Goal: Transaction & Acquisition: Book appointment/travel/reservation

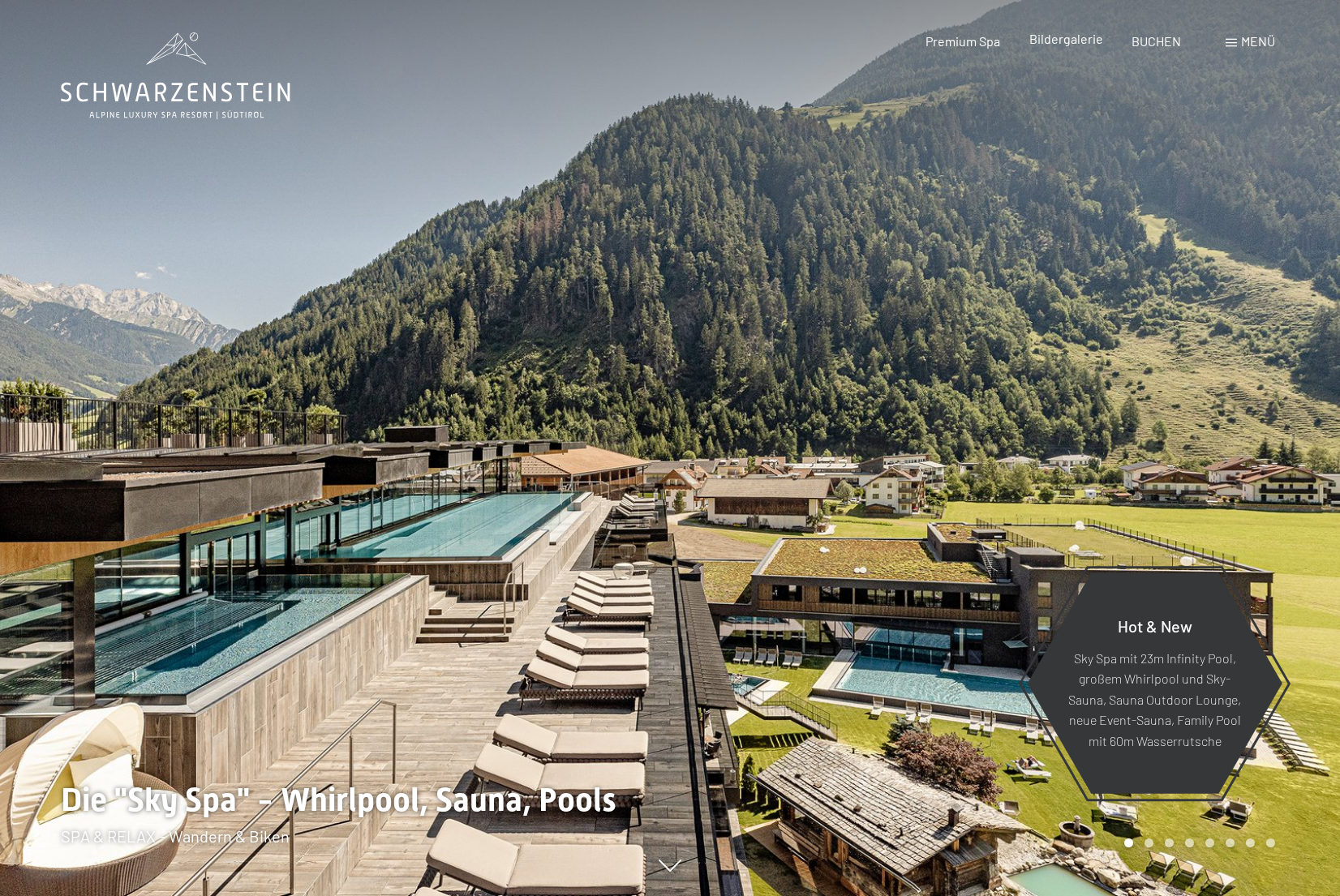
click at [1060, 46] on div "Bildergalerie" at bounding box center [1066, 39] width 74 height 18
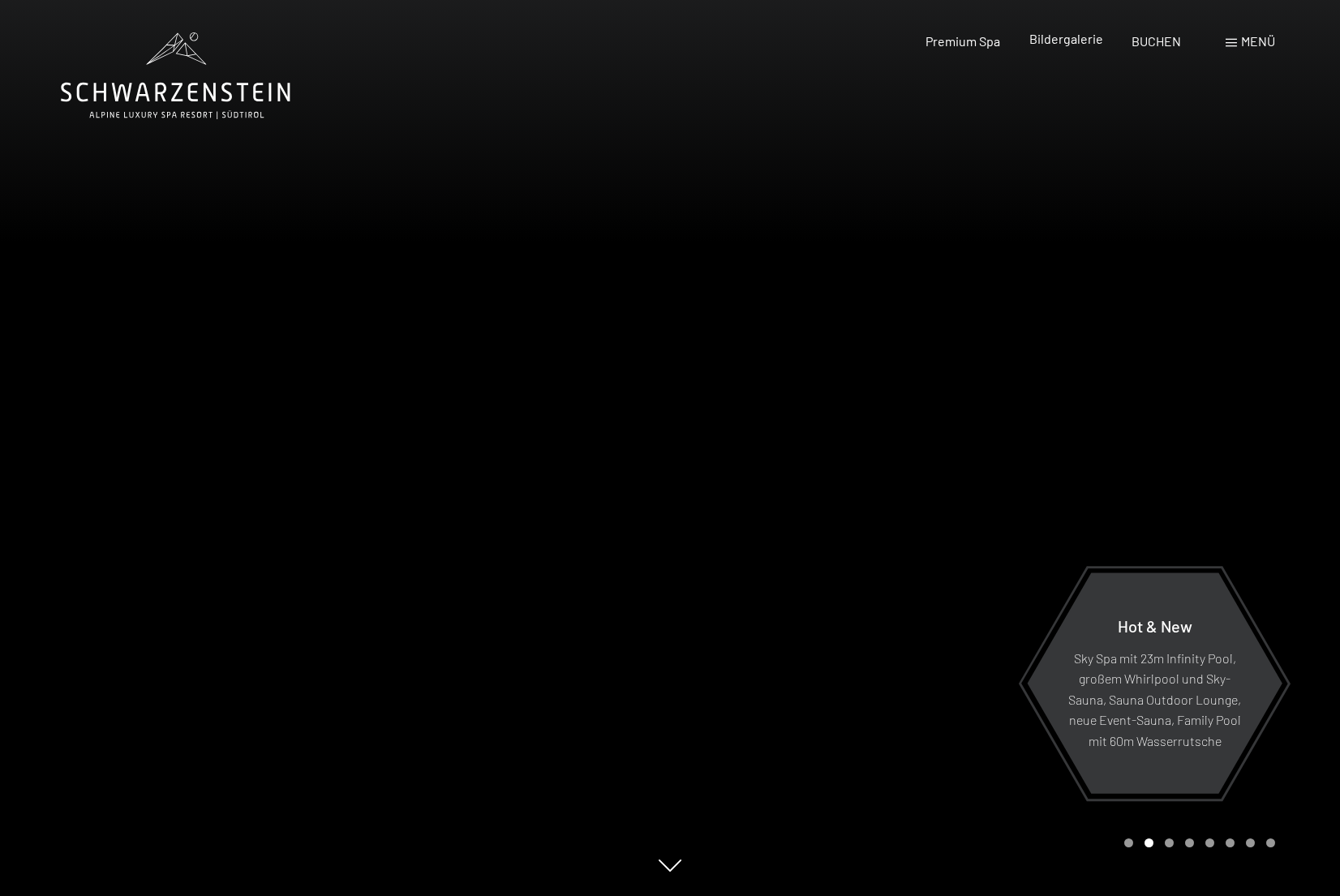
click at [1061, 40] on span "Bildergalerie" at bounding box center [1066, 39] width 74 height 15
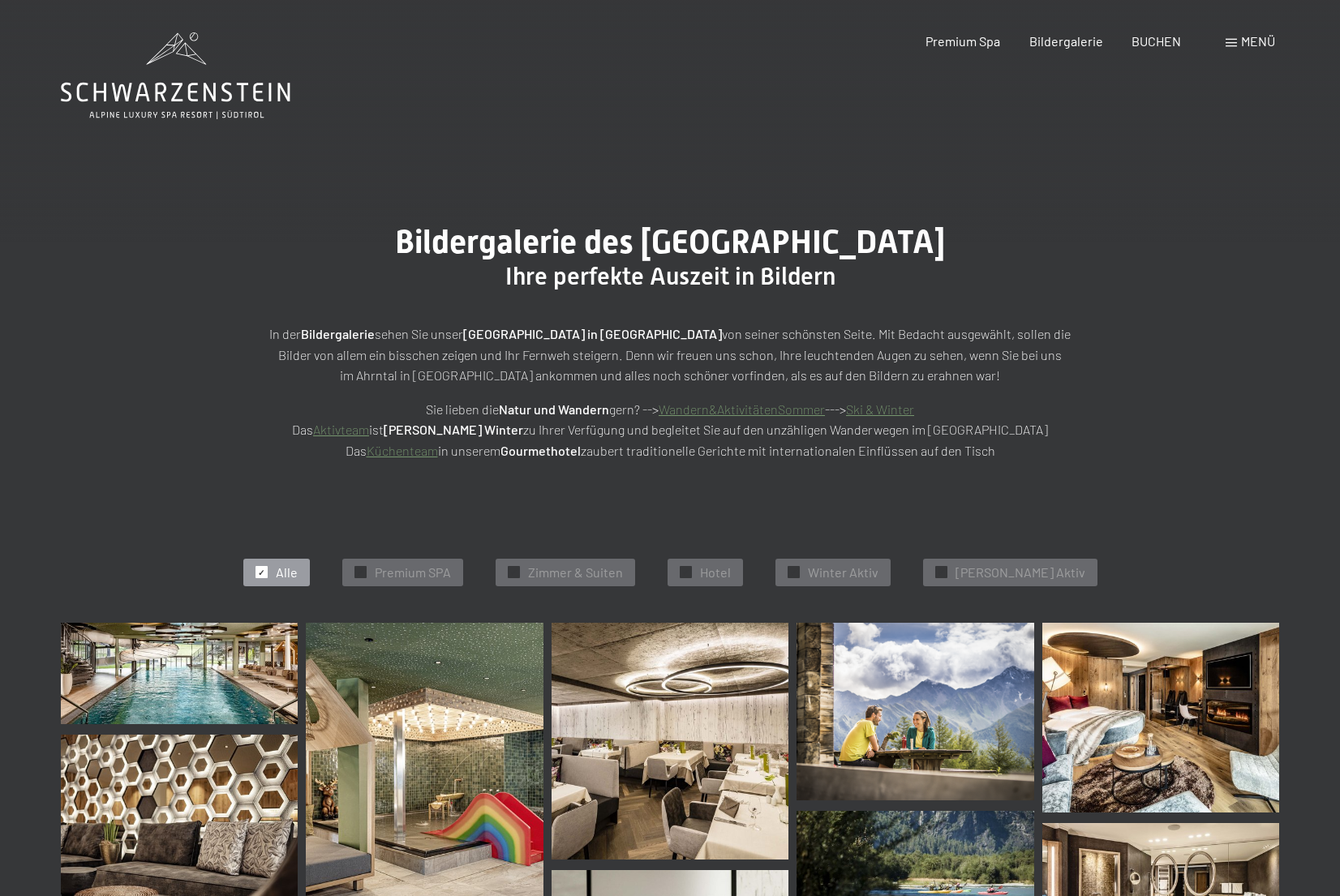
click at [210, 104] on icon at bounding box center [175, 75] width 229 height 86
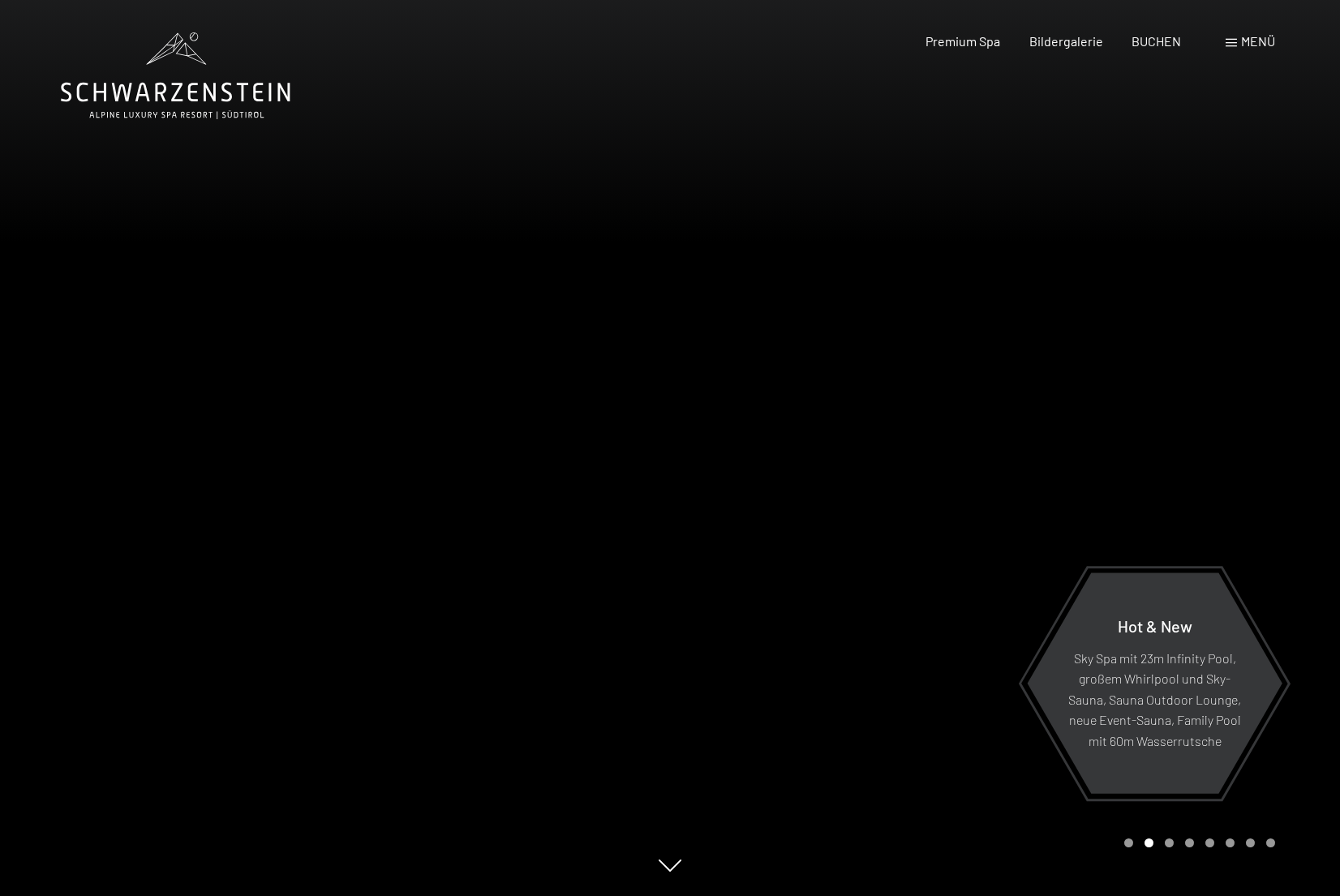
click at [1047, 468] on div at bounding box center [1005, 448] width 670 height 896
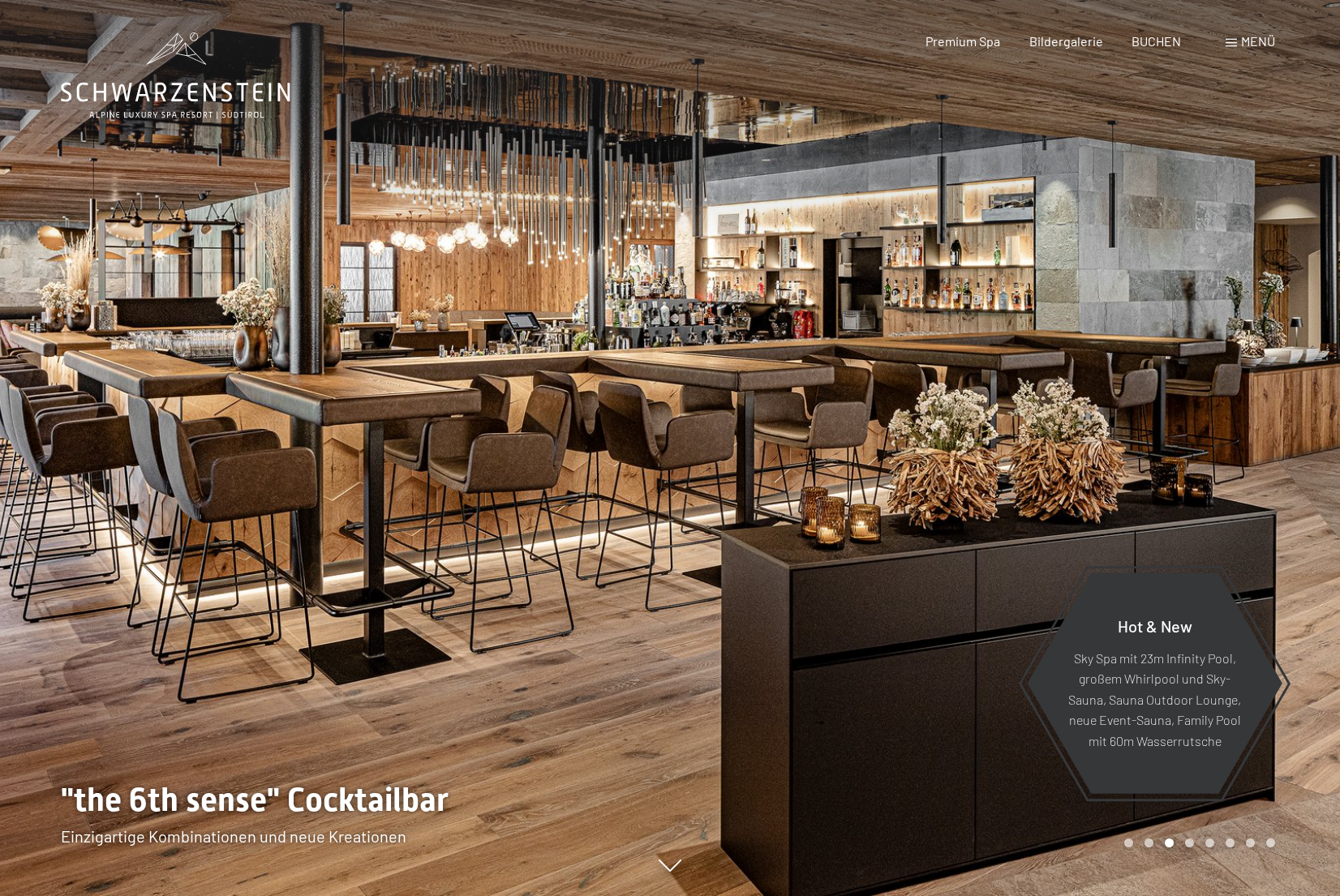
click at [1173, 466] on div at bounding box center [1005, 448] width 670 height 896
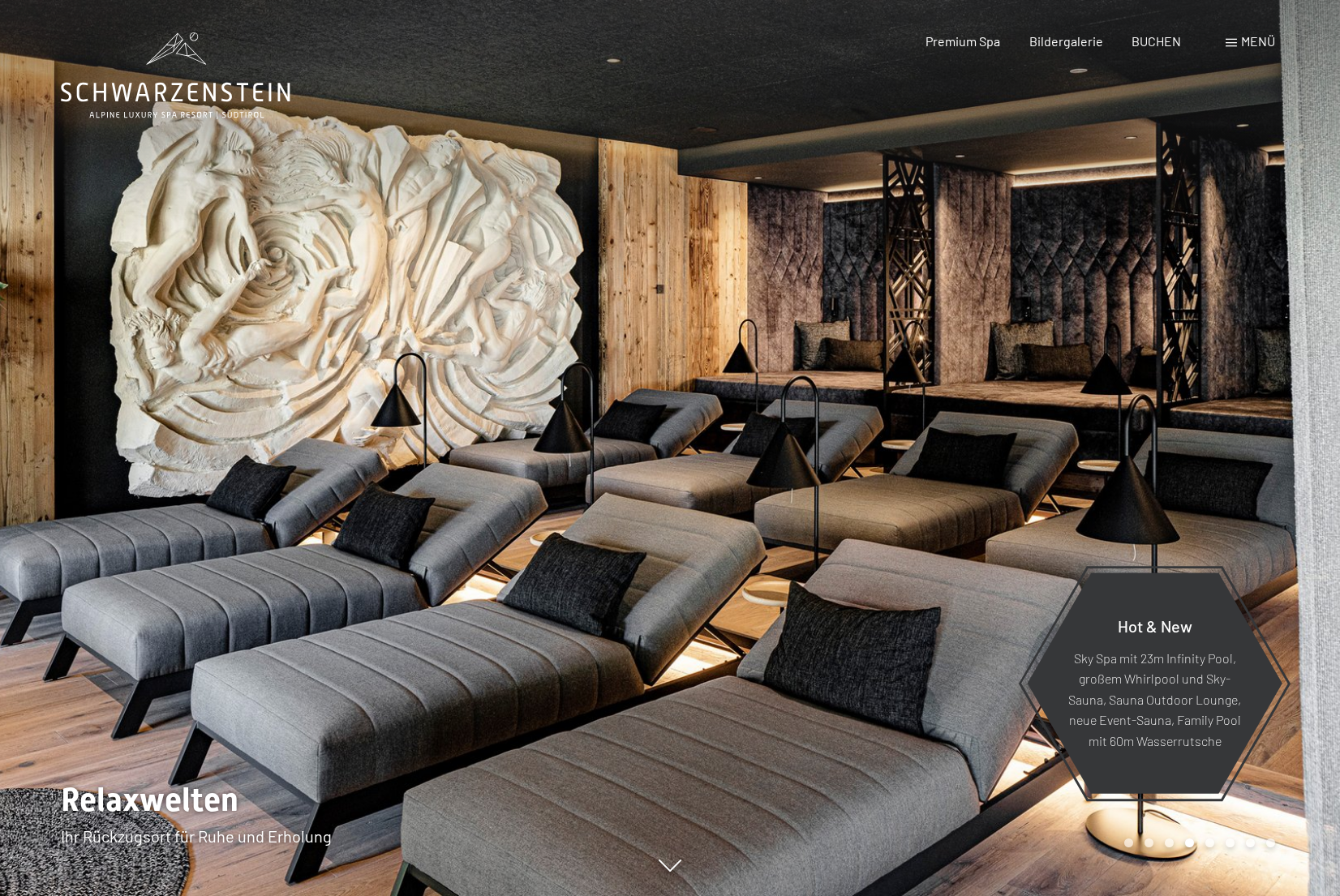
click at [1163, 400] on div at bounding box center [1005, 448] width 670 height 896
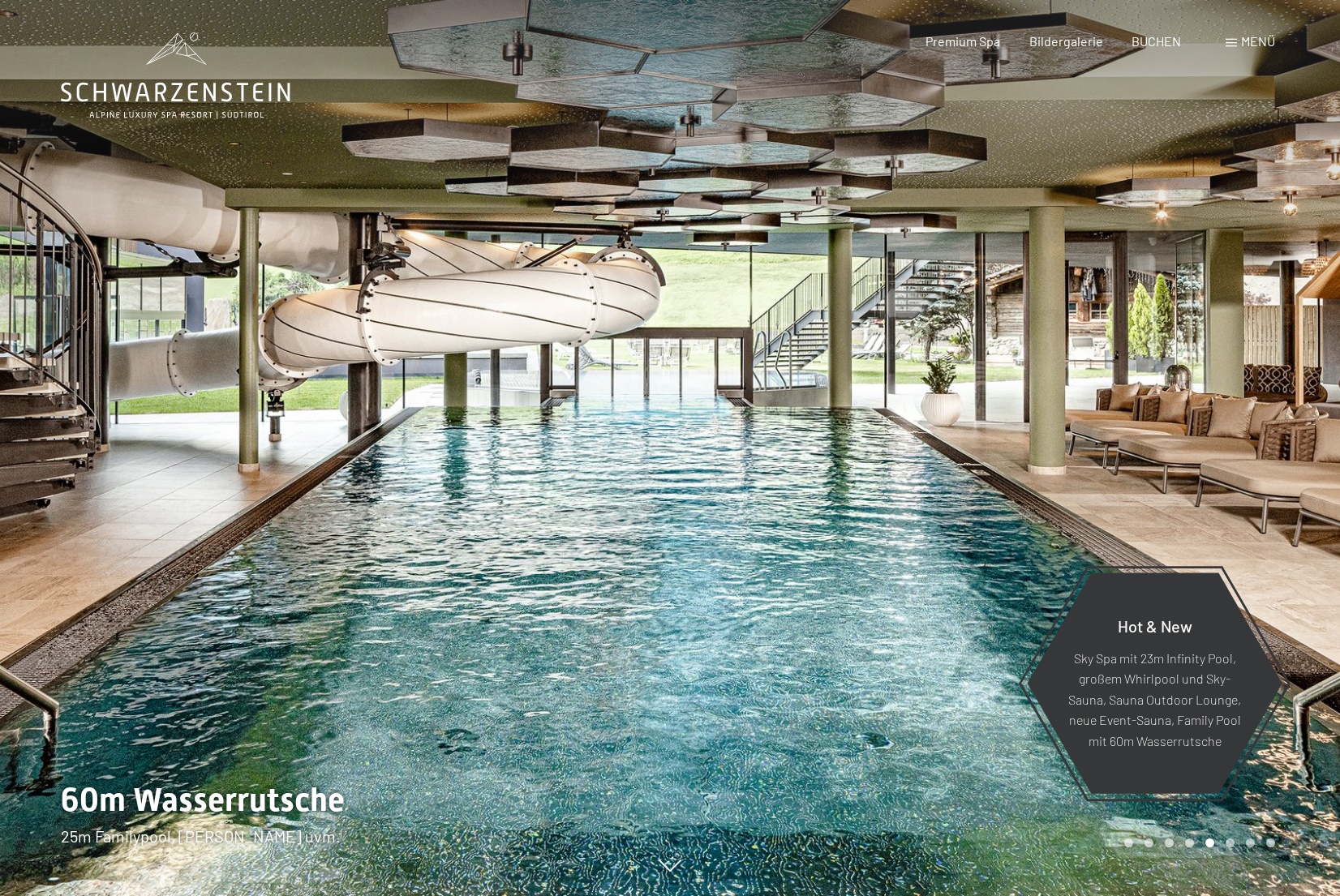
click at [1247, 50] on div "Buchen Anfragen Premium Spa Bildergalerie BUCHEN Menü DE IT EN Gutschein Bilder…" at bounding box center [1071, 41] width 406 height 18
click at [1247, 41] on span "Menü" at bounding box center [1258, 41] width 34 height 15
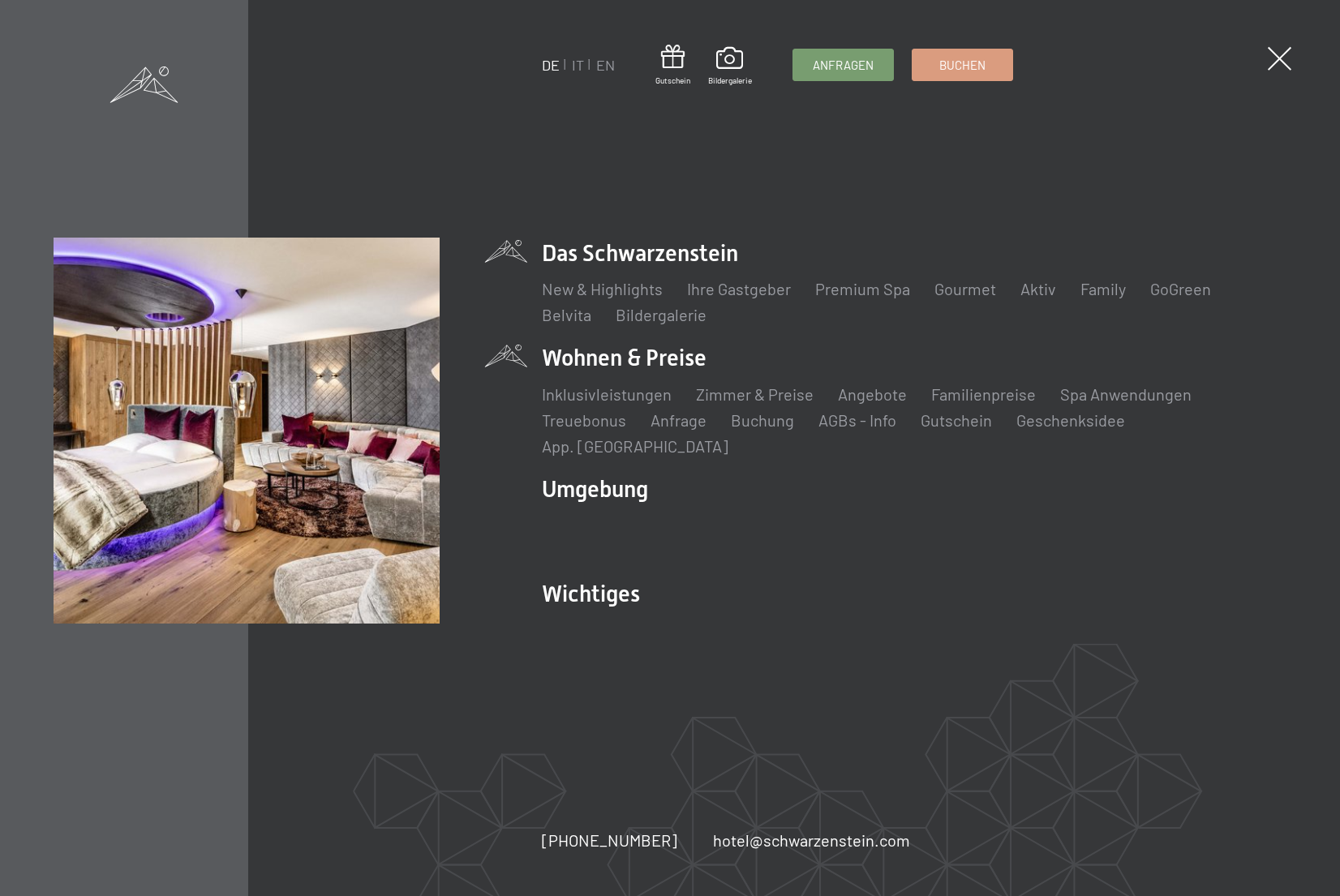
click at [744, 419] on ul "Inklusivleistungen Zimmer & Preise Liste Angebote Liste Familienpreise Spa Anwe…" at bounding box center [914, 419] width 744 height 74
click at [744, 404] on link "Zimmer & Preise" at bounding box center [754, 394] width 117 height 20
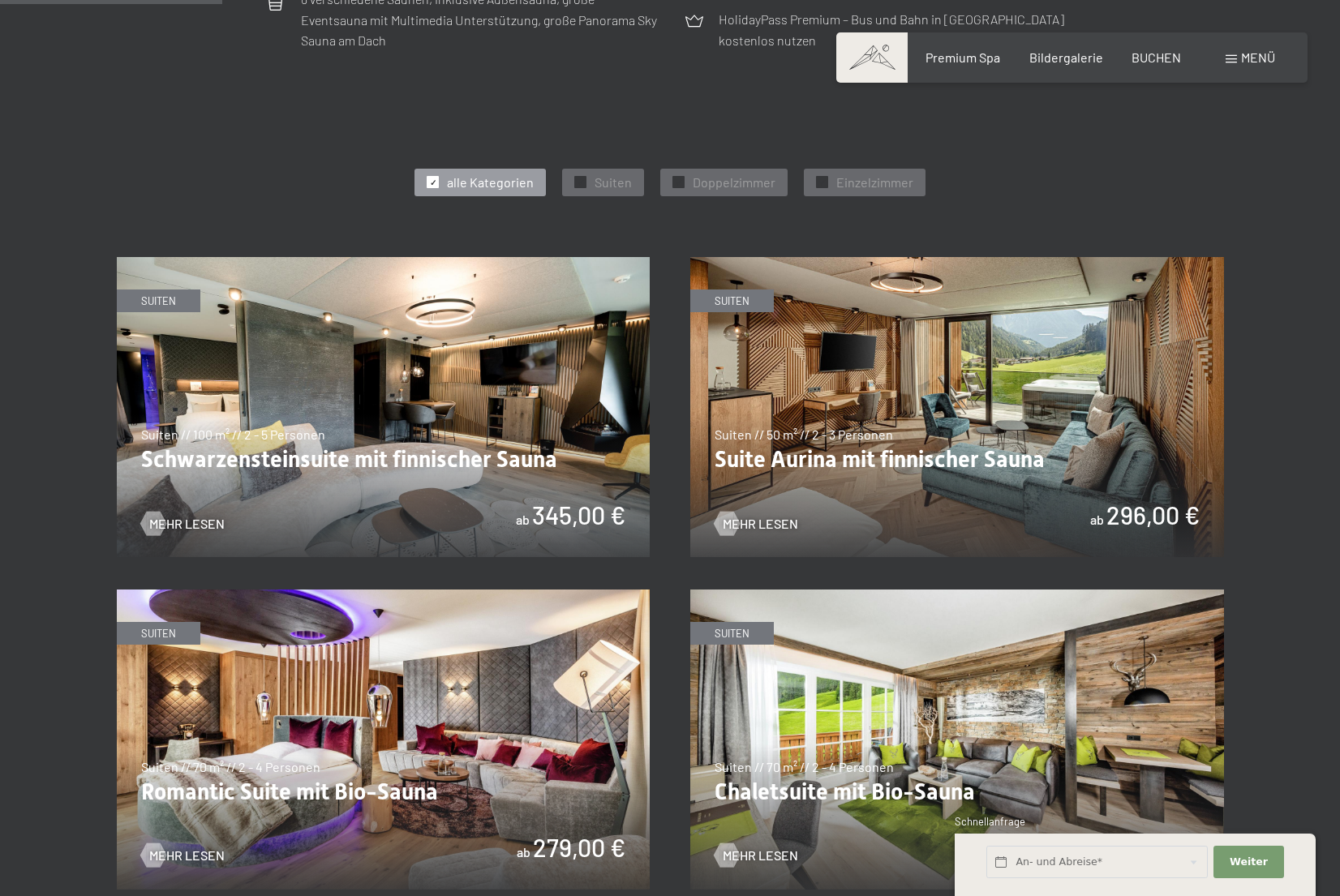
scroll to position [822, 0]
click at [887, 454] on img at bounding box center [958, 406] width 534 height 300
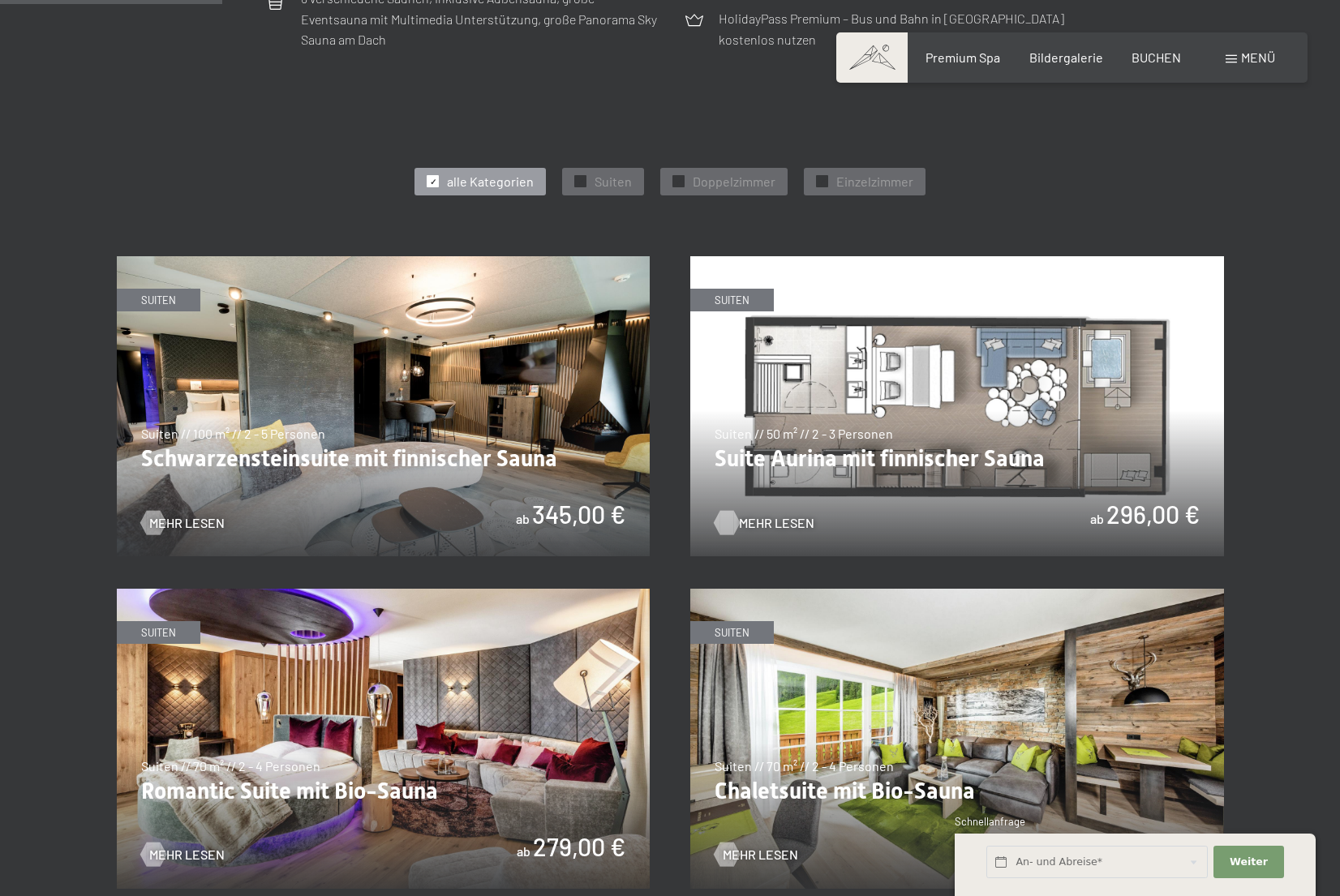
click at [777, 522] on span "Mehr Lesen" at bounding box center [776, 523] width 75 height 18
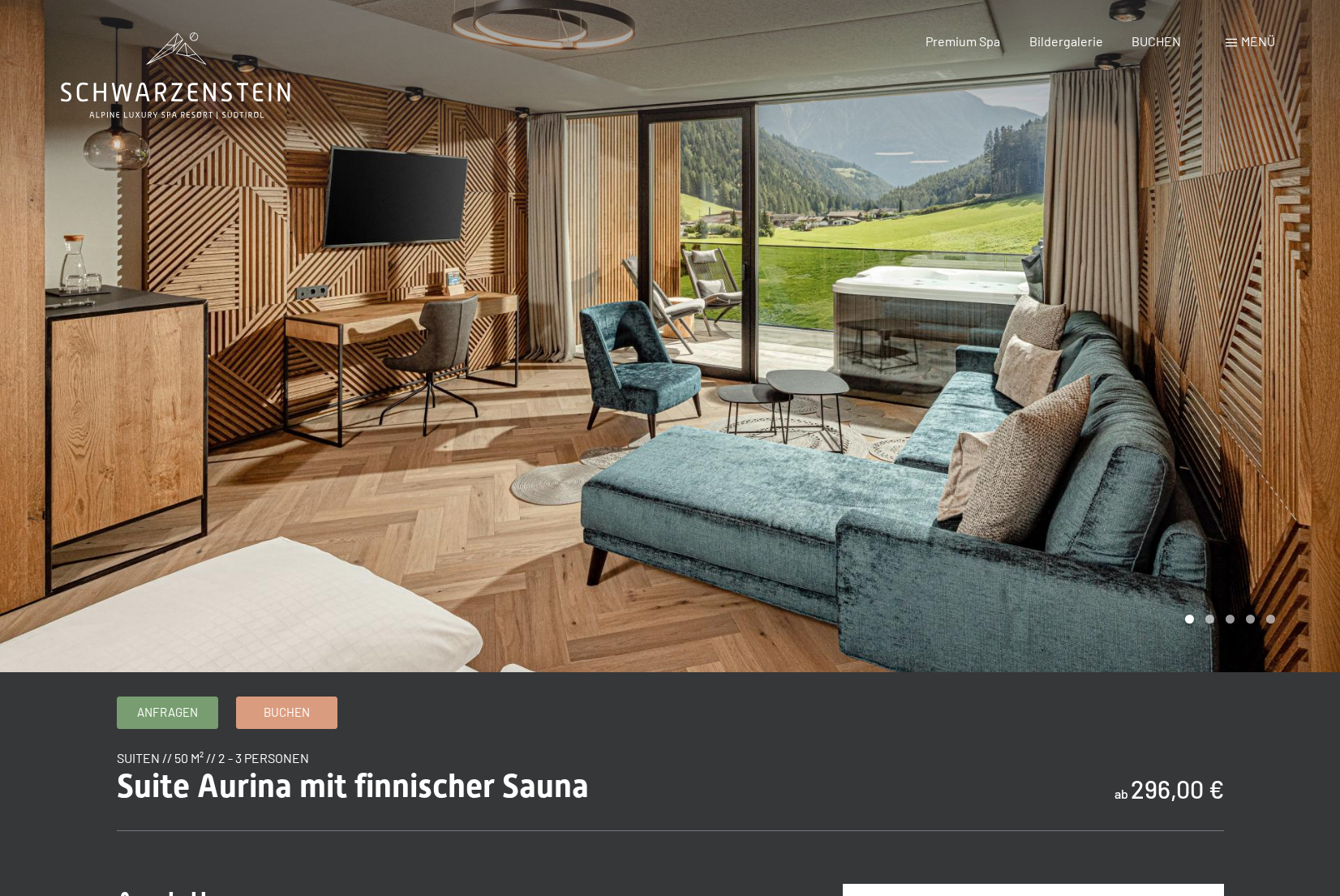
click at [952, 290] on div at bounding box center [1005, 336] width 670 height 673
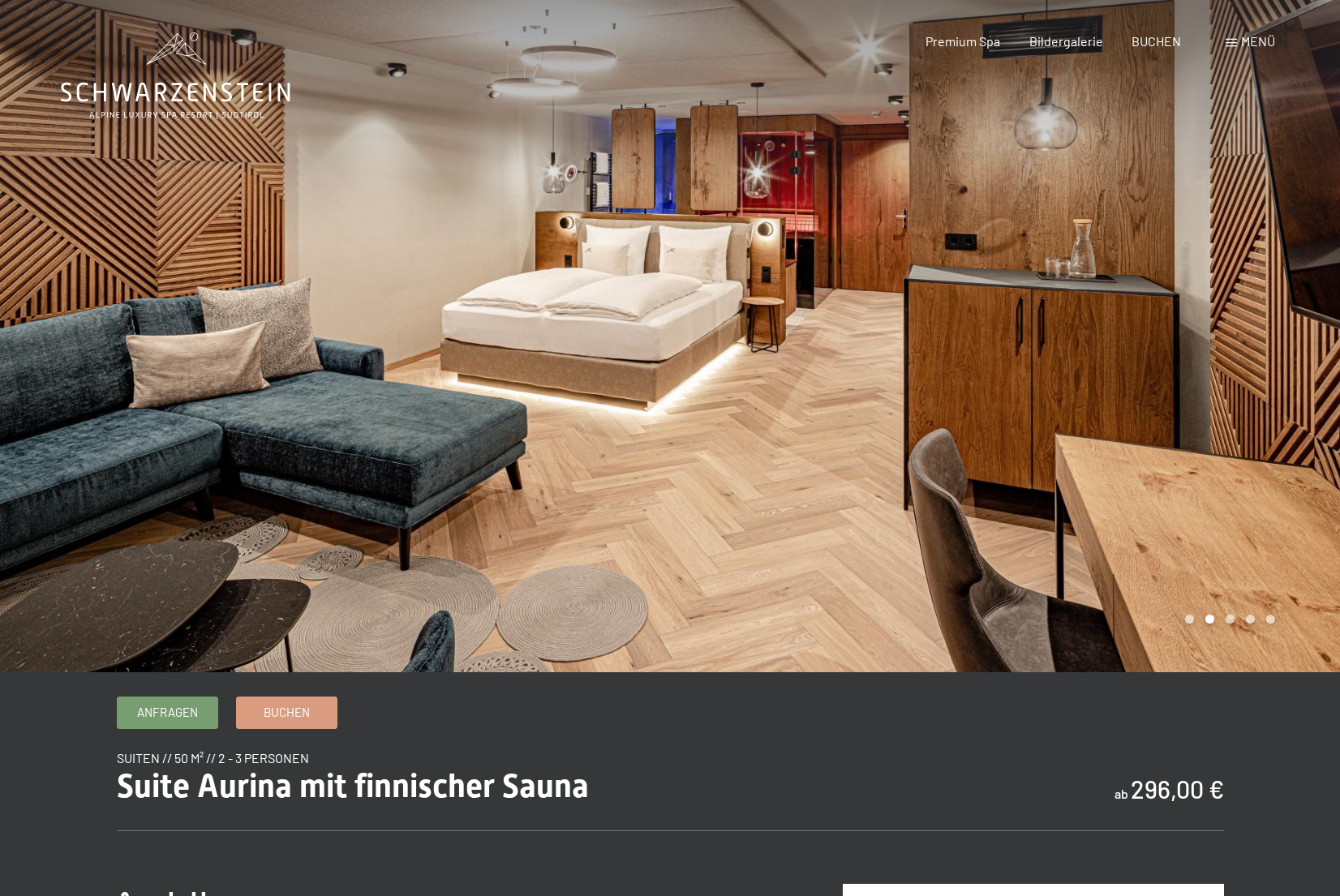
click at [952, 290] on div at bounding box center [1005, 336] width 670 height 673
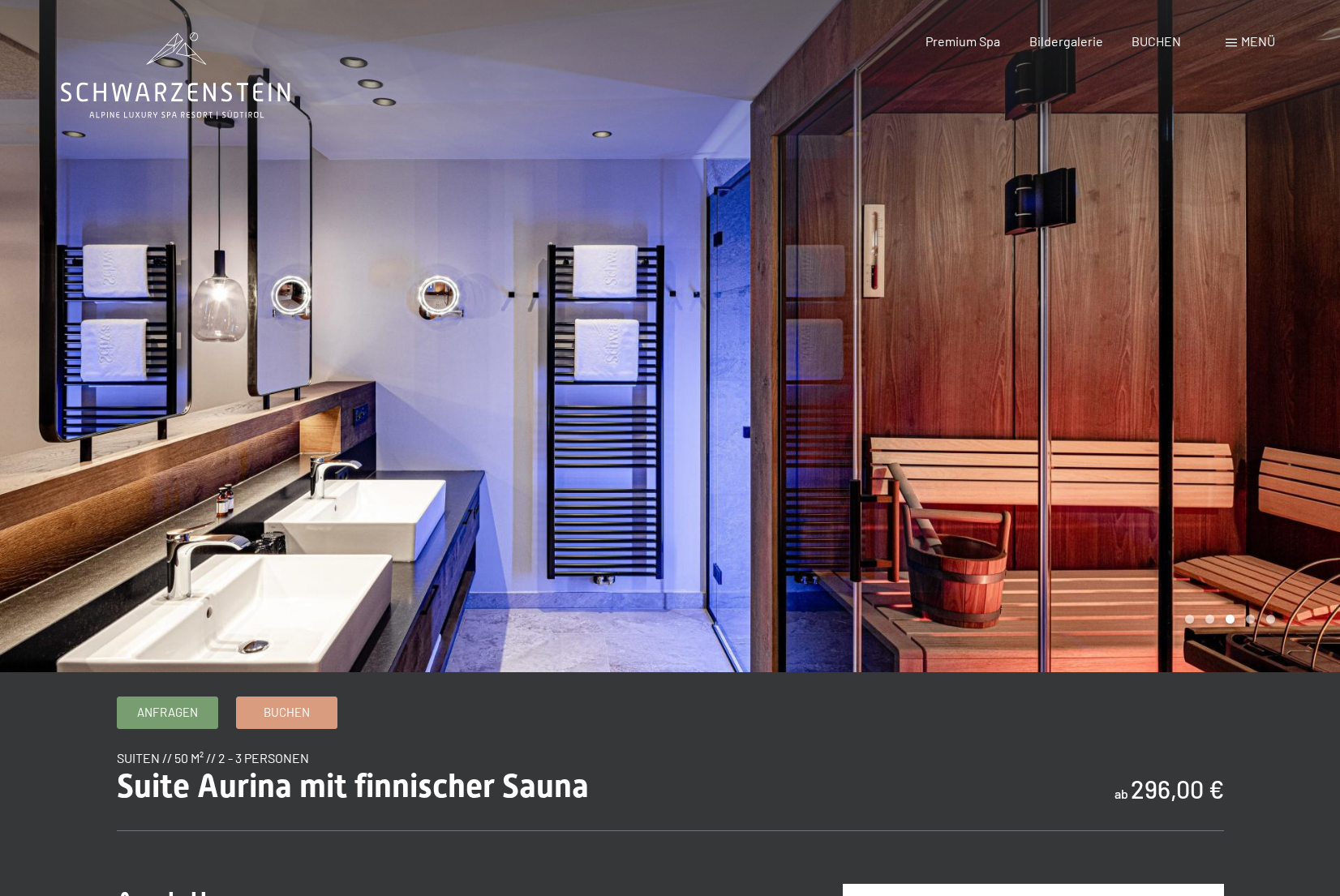
click at [952, 290] on div at bounding box center [1005, 336] width 670 height 673
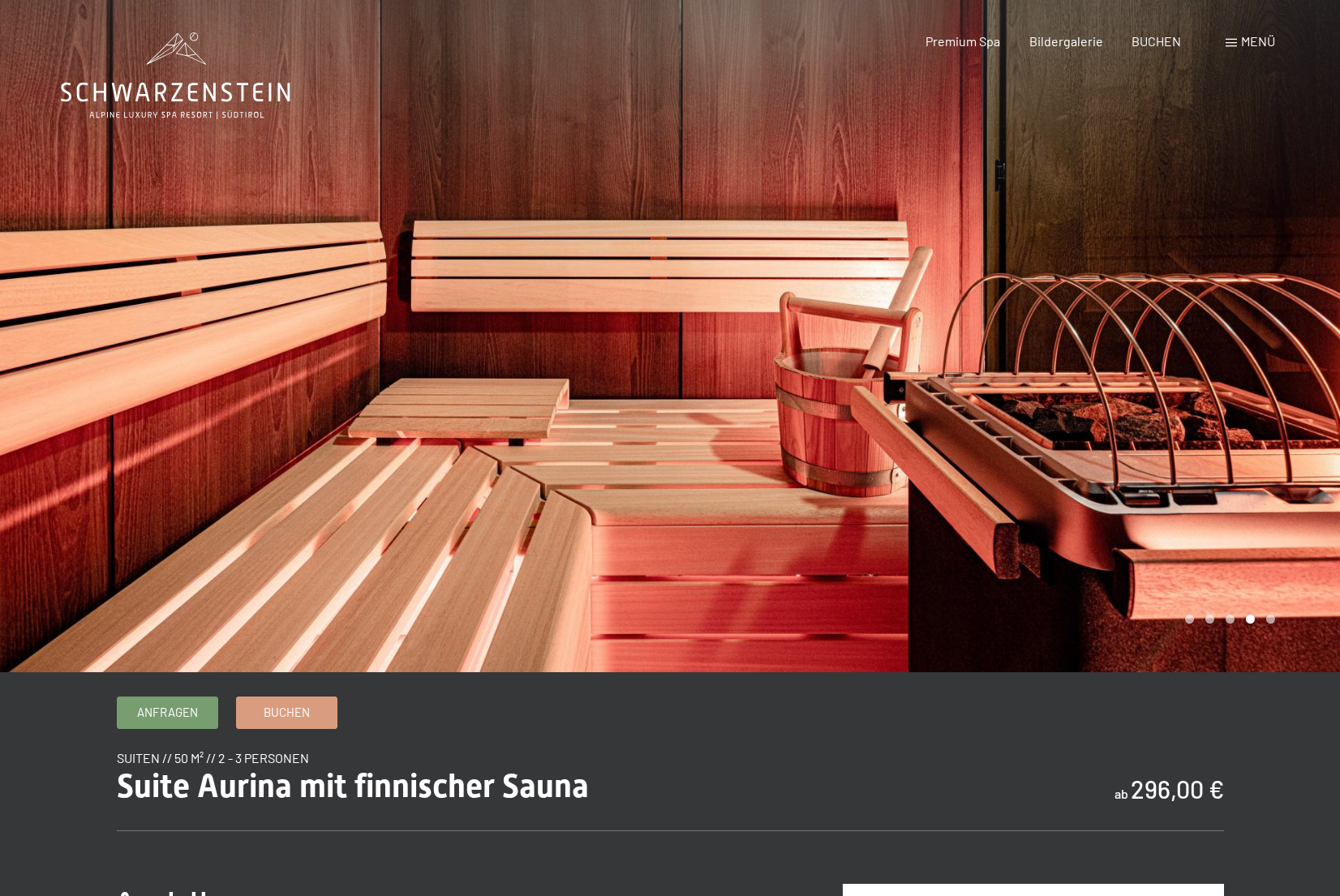
click at [206, 414] on div at bounding box center [335, 336] width 670 height 673
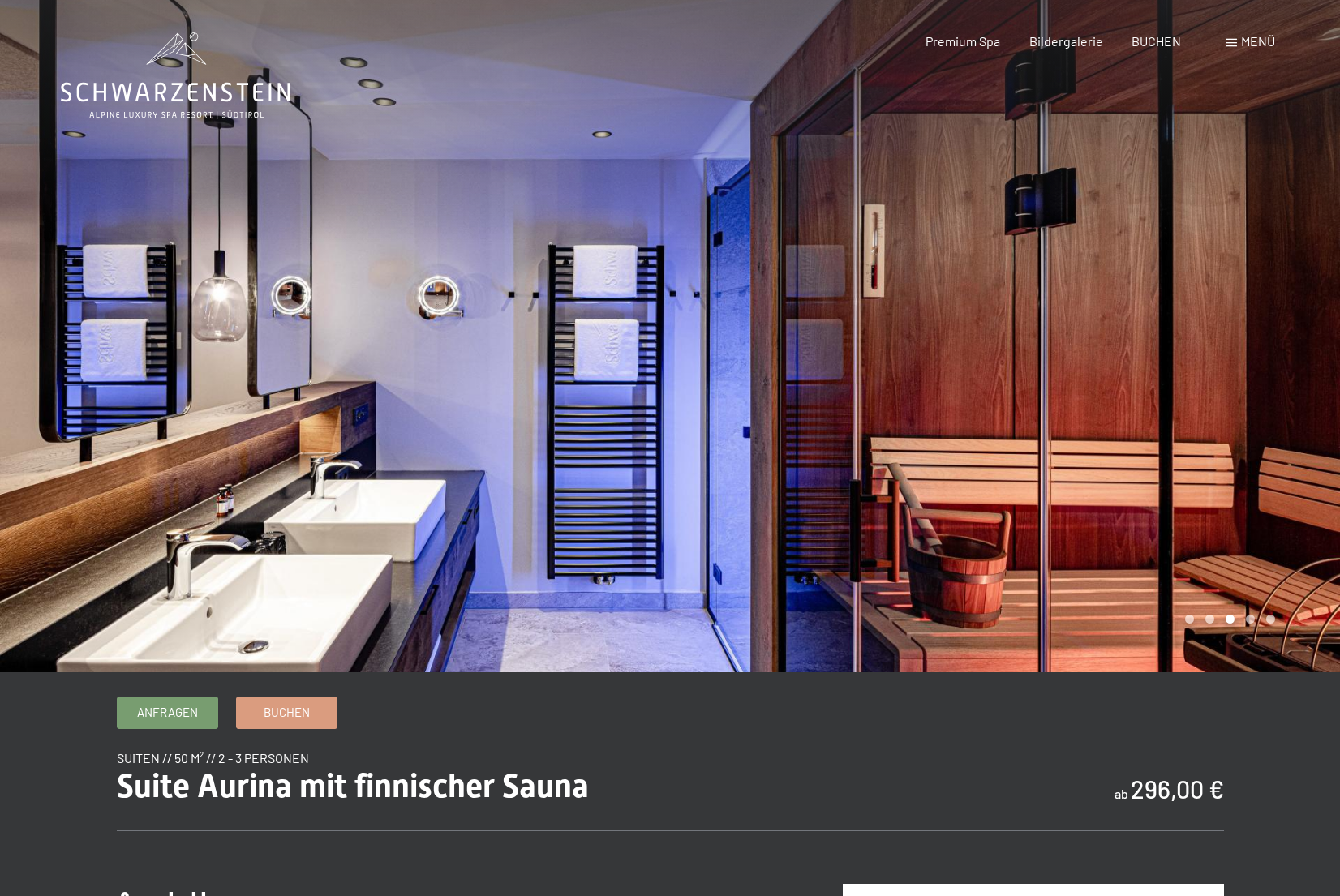
click at [1149, 397] on div at bounding box center [1005, 336] width 670 height 673
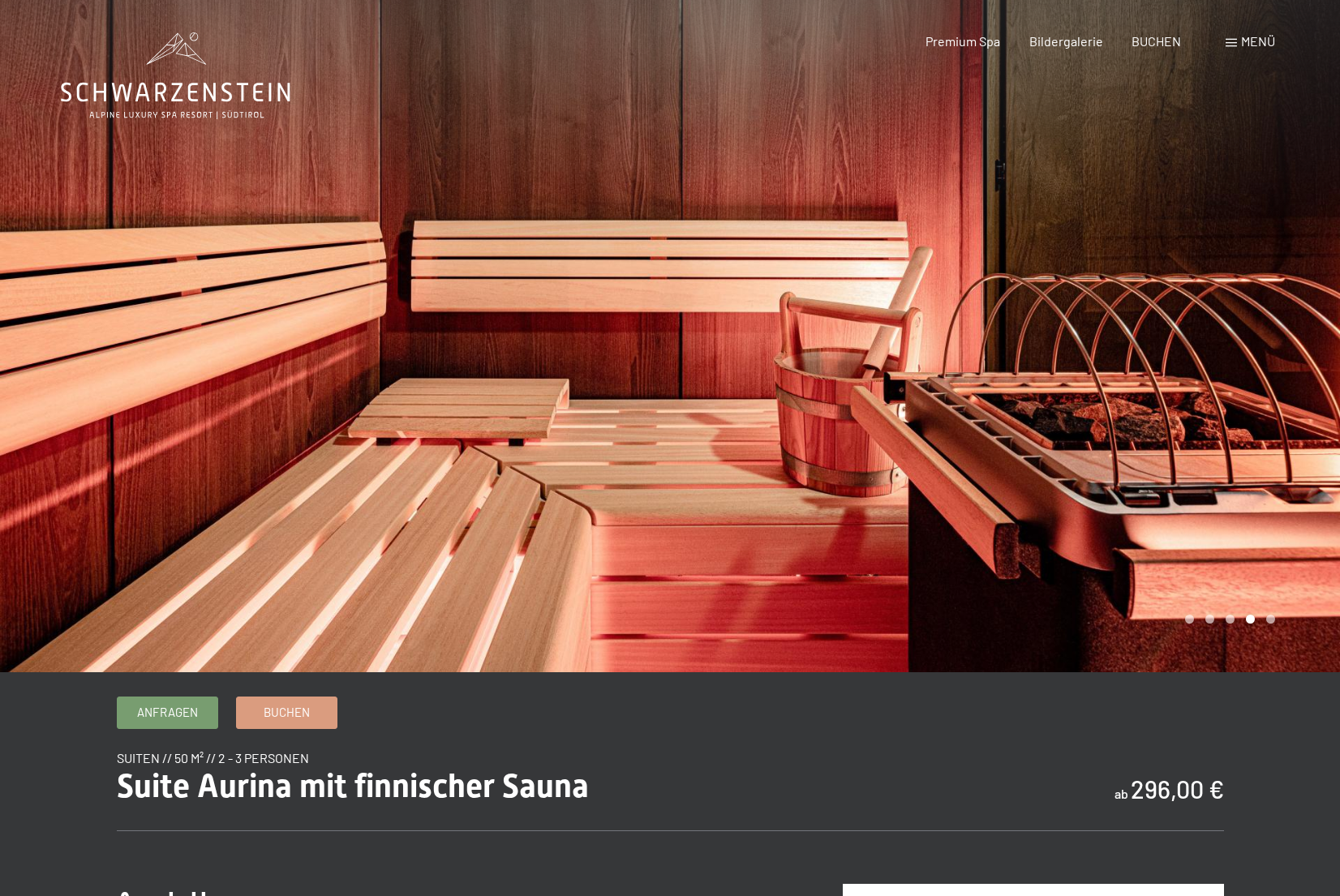
click at [1148, 397] on div at bounding box center [1005, 336] width 670 height 673
